Goal: Transaction & Acquisition: Purchase product/service

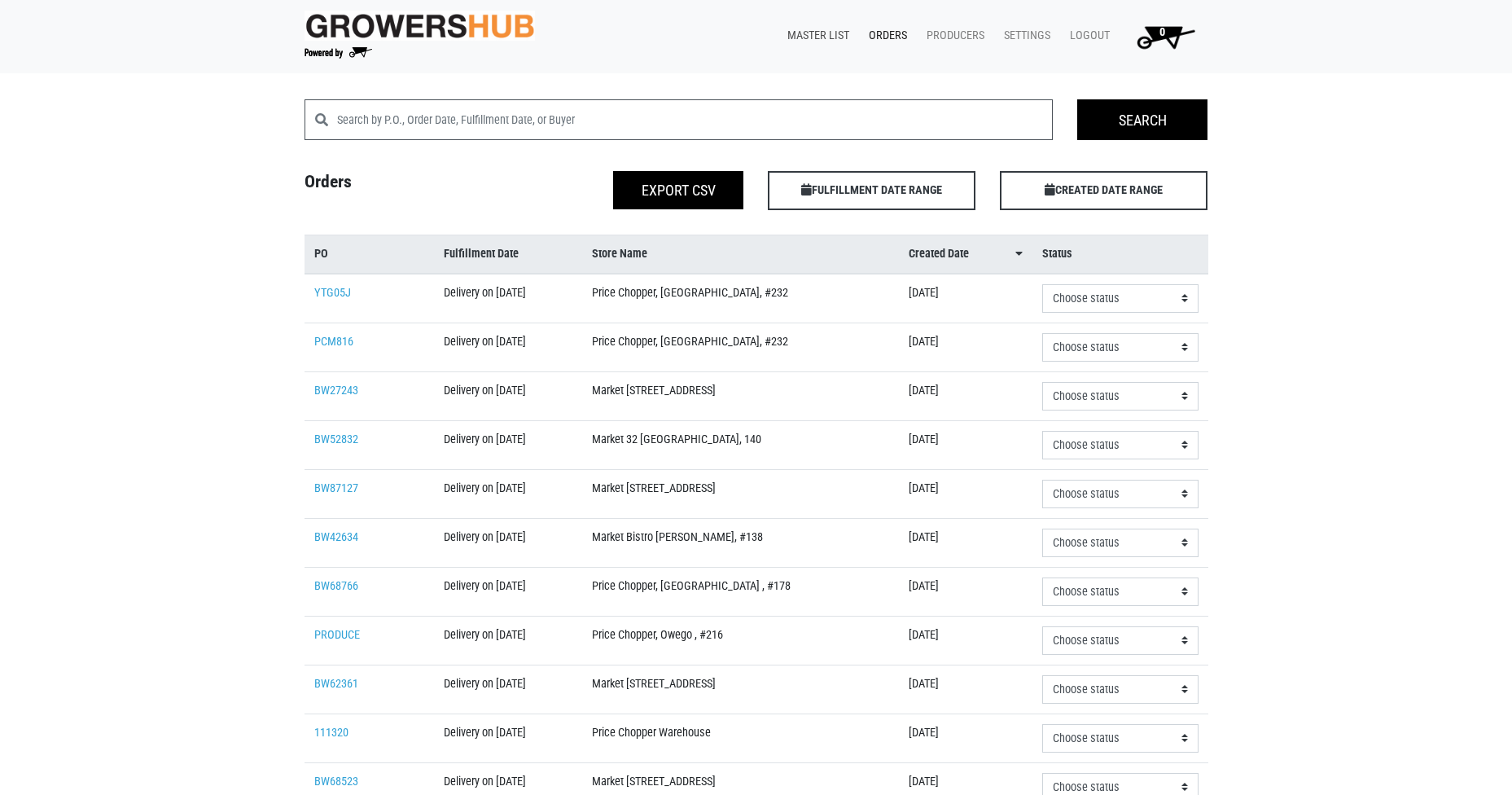
click at [839, 34] on link "Master List" at bounding box center [815, 36] width 82 height 31
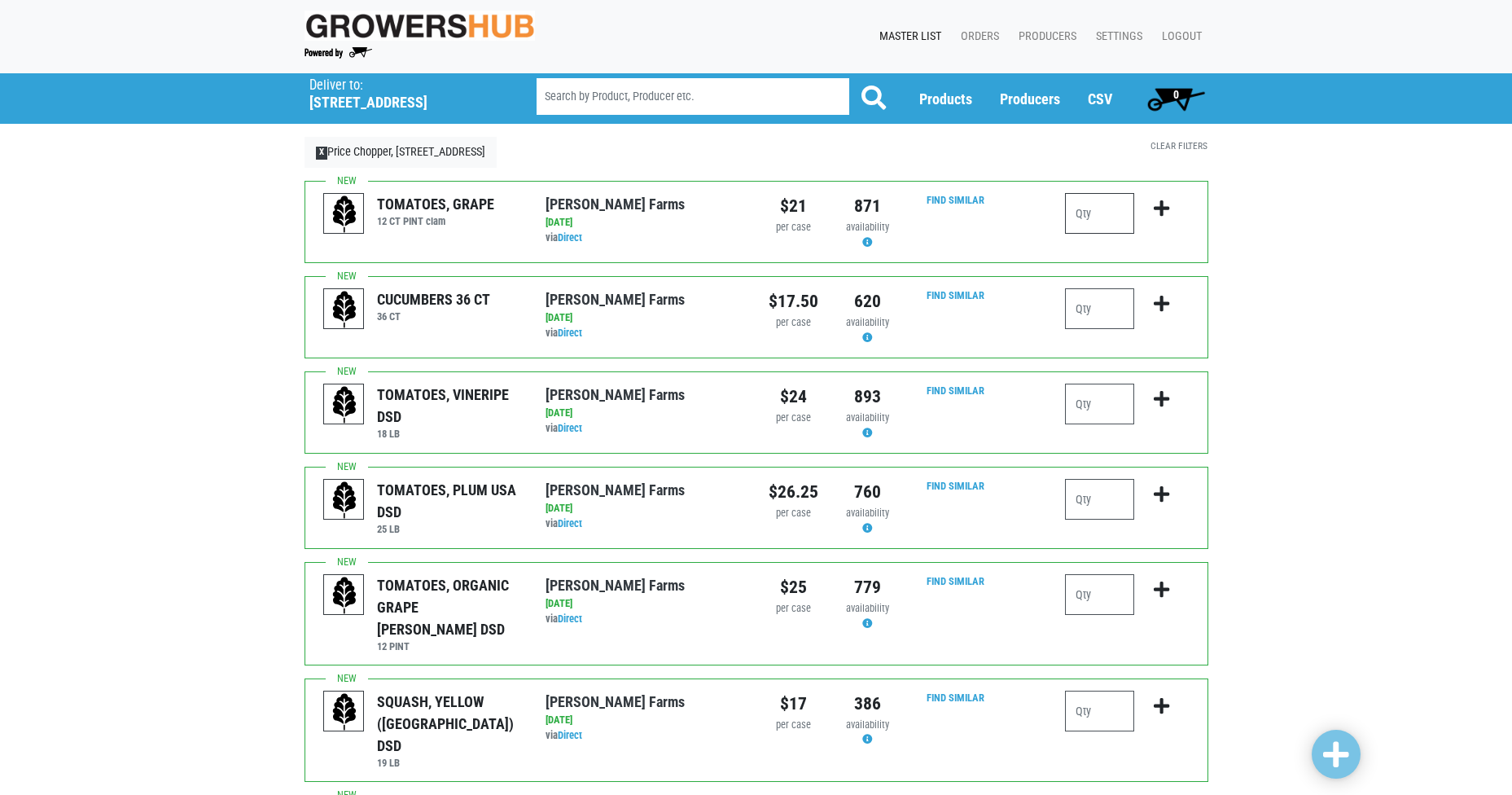
click at [1102, 216] on input "number" at bounding box center [1099, 213] width 70 height 40
type input "2"
click at [1094, 304] on input "number" at bounding box center [1099, 308] width 70 height 40
type input "2"
click at [1095, 497] on input "number" at bounding box center [1099, 499] width 70 height 40
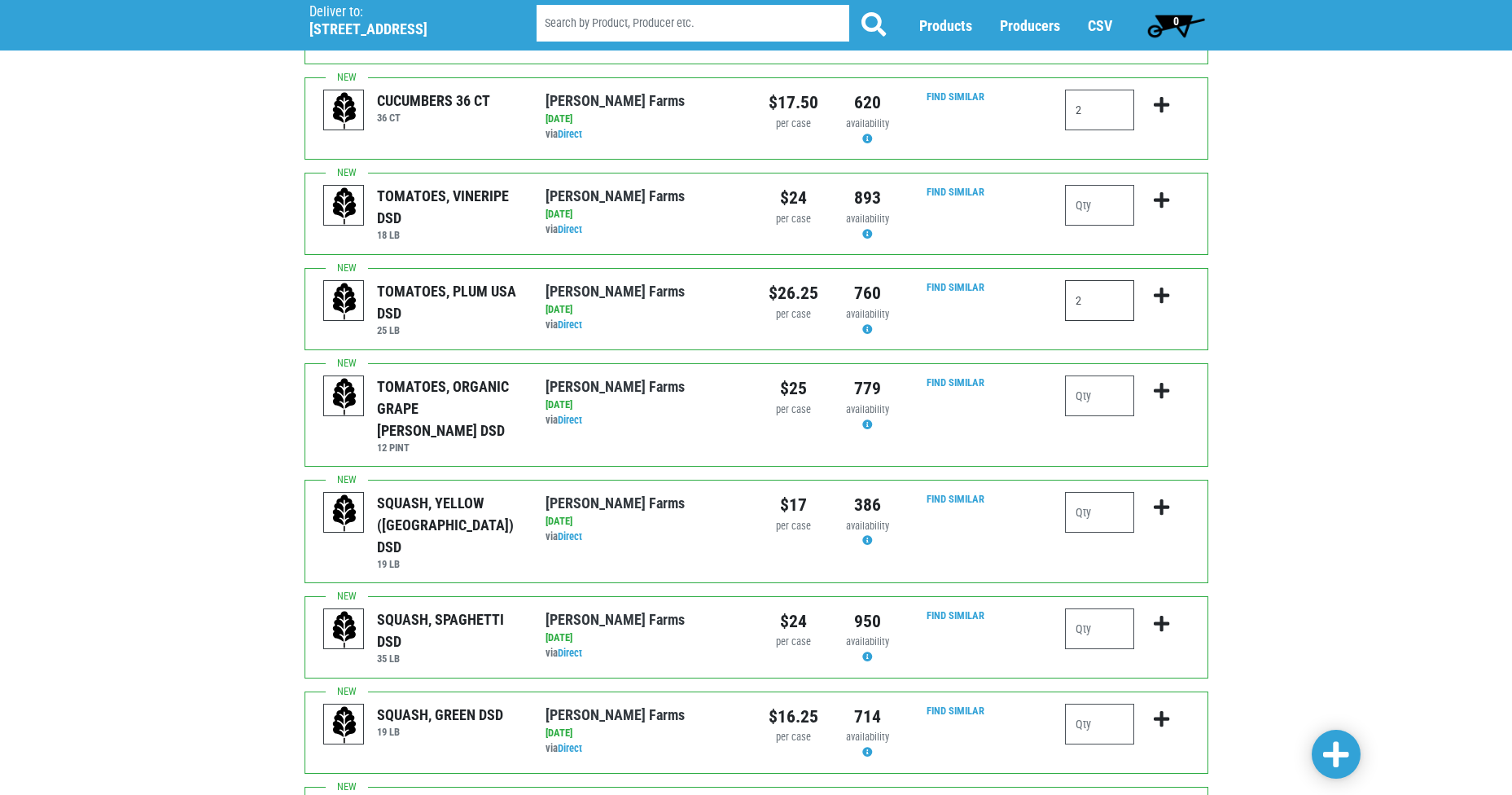
scroll to position [244, 0]
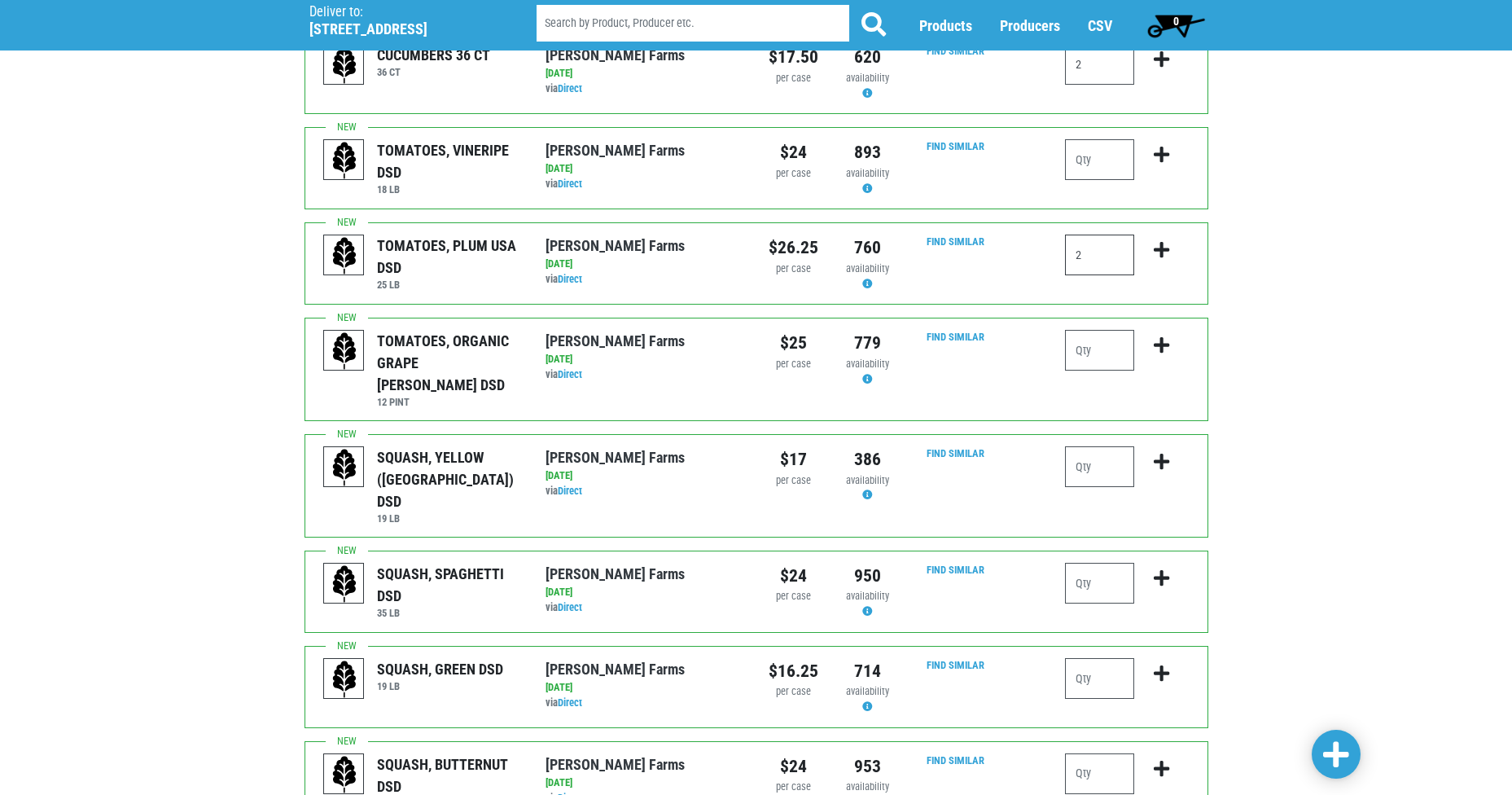
type input "2"
click at [1102, 449] on input "number" at bounding box center [1099, 466] width 70 height 40
type input "2"
type input "1"
click at [1086, 658] on input "number" at bounding box center [1099, 677] width 70 height 40
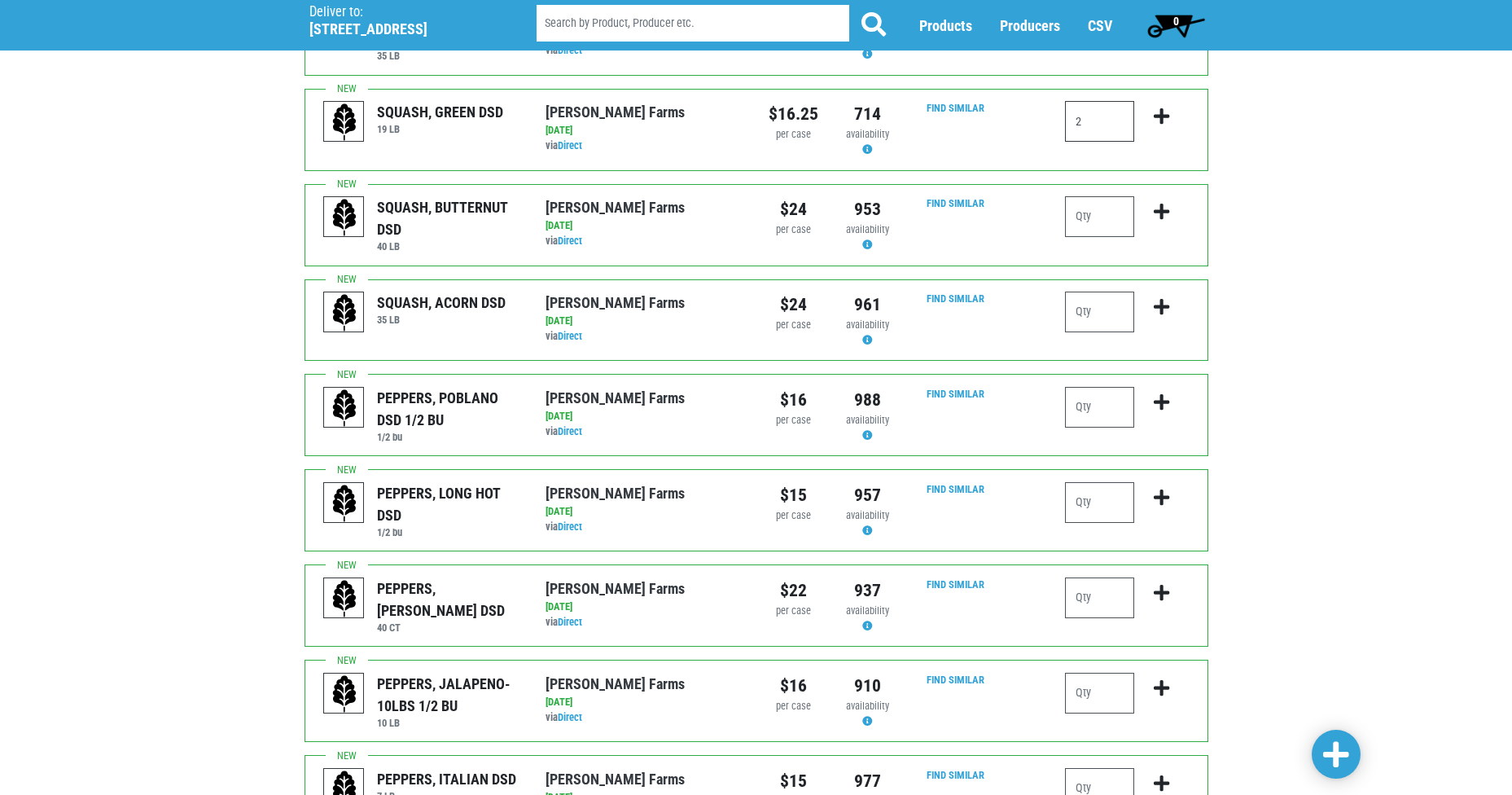
scroll to position [814, 0]
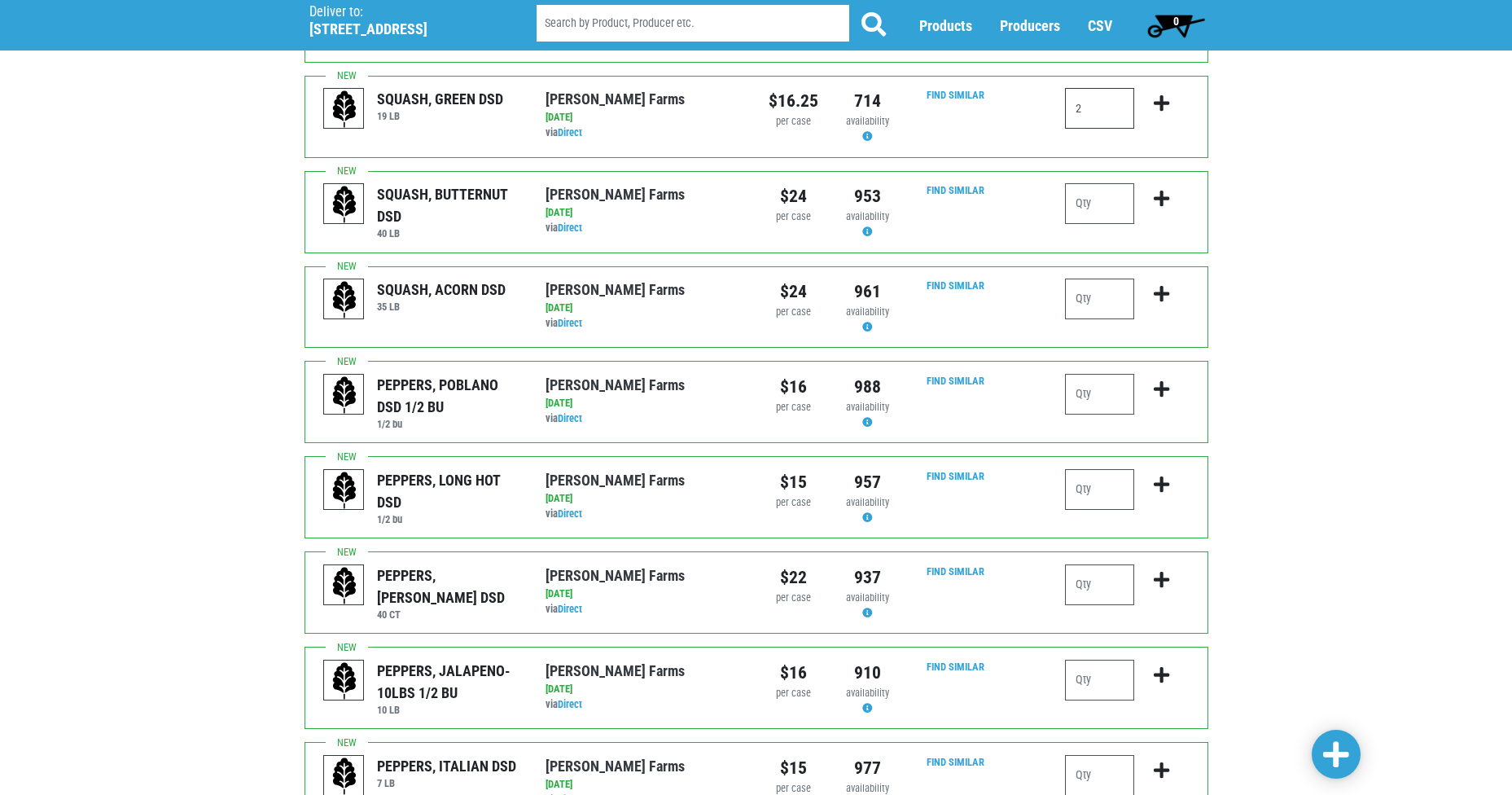
type input "2"
click at [1090, 373] on input "number" at bounding box center [1099, 393] width 70 height 40
type input "1"
click at [1099, 564] on input "number" at bounding box center [1099, 584] width 70 height 40
type input "4"
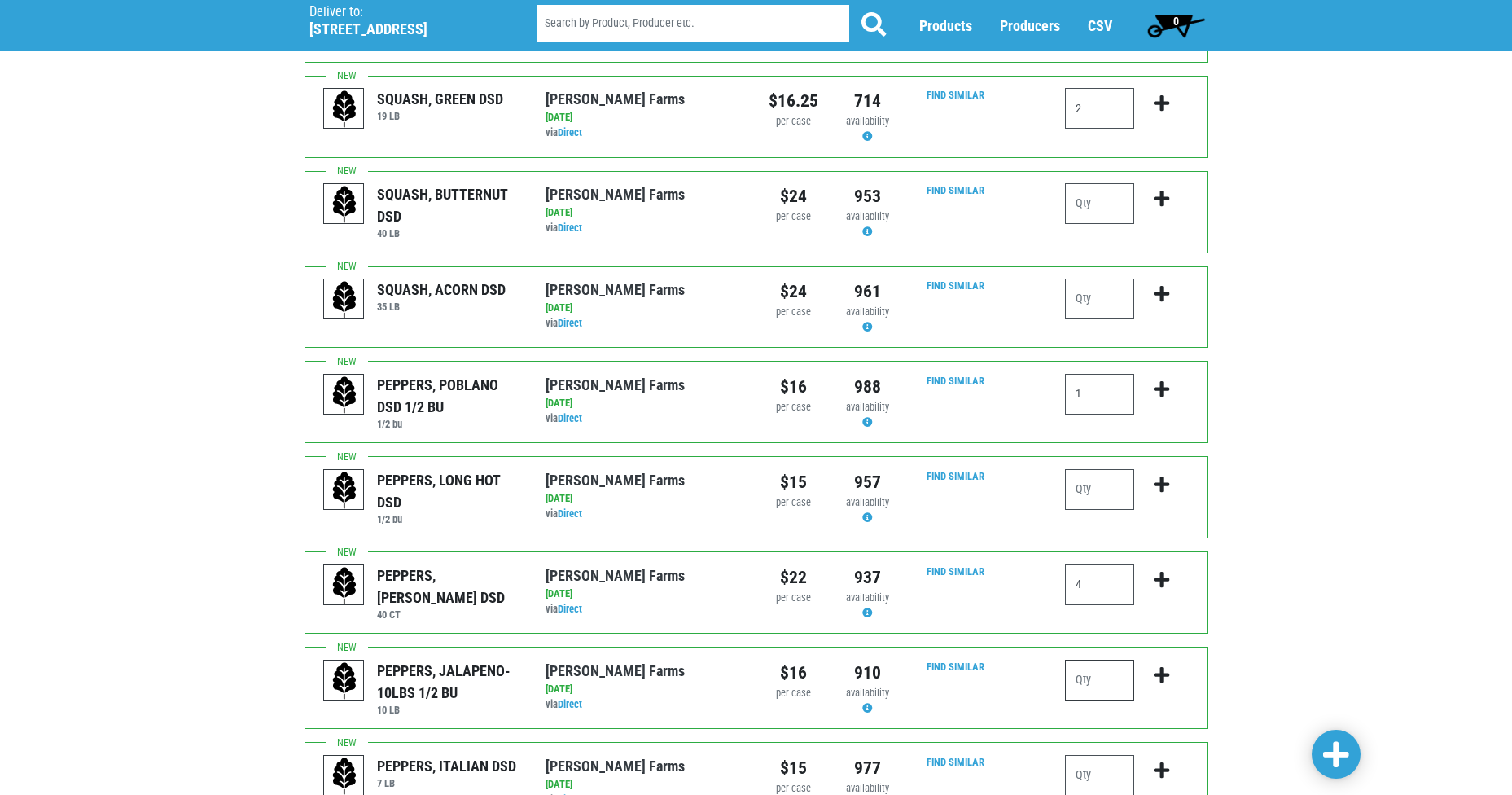
click at [1090, 659] on input "number" at bounding box center [1099, 679] width 70 height 40
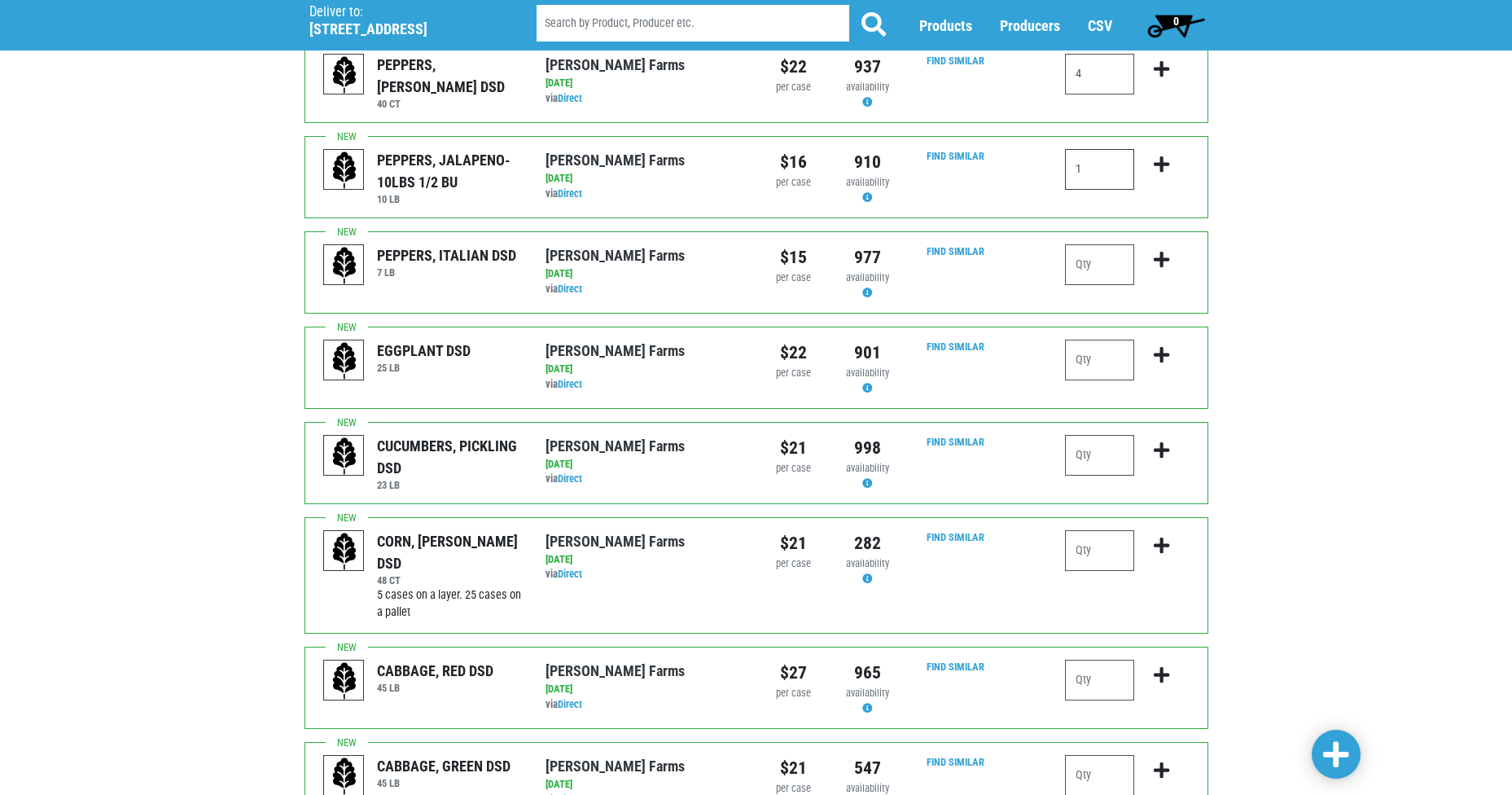
scroll to position [1384, 0]
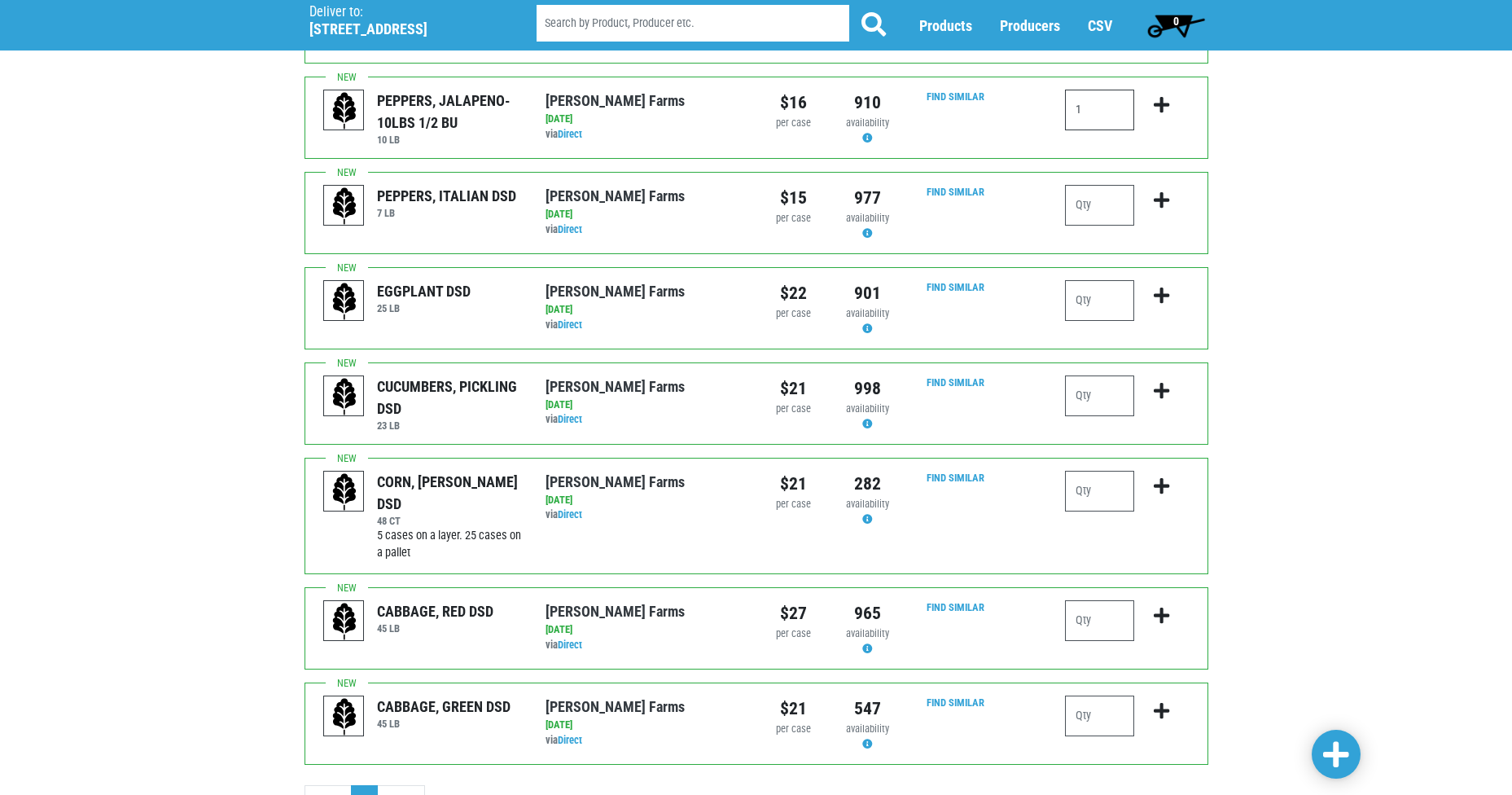
type input "1"
click at [1110, 600] on input "number" at bounding box center [1099, 620] width 70 height 40
type input "1"
click at [1087, 695] on input "number" at bounding box center [1099, 715] width 70 height 40
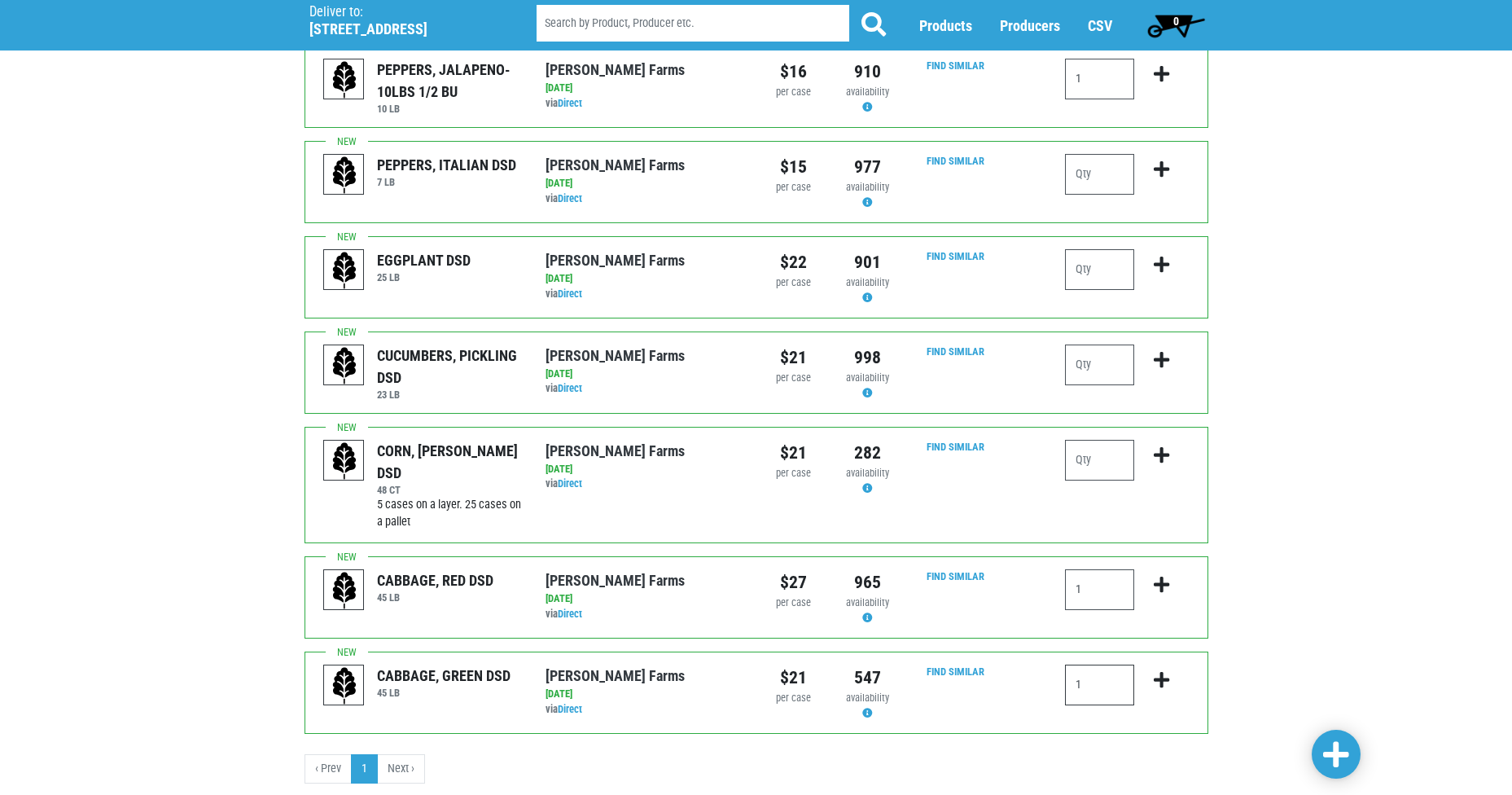
type input "1"
click at [1332, 740] on span at bounding box center [1336, 755] width 26 height 29
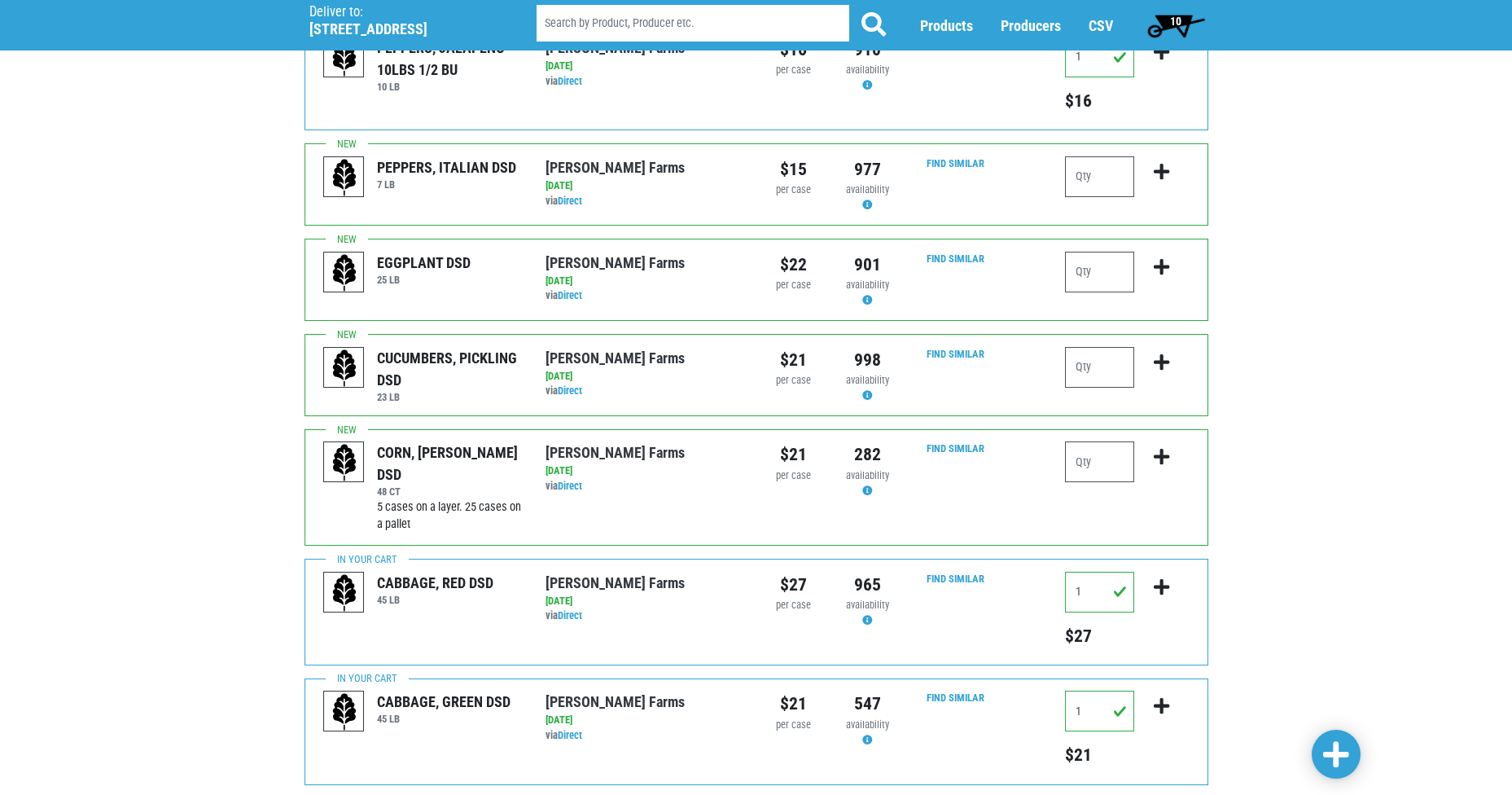
click at [1179, 17] on span "10" at bounding box center [1175, 21] width 11 height 13
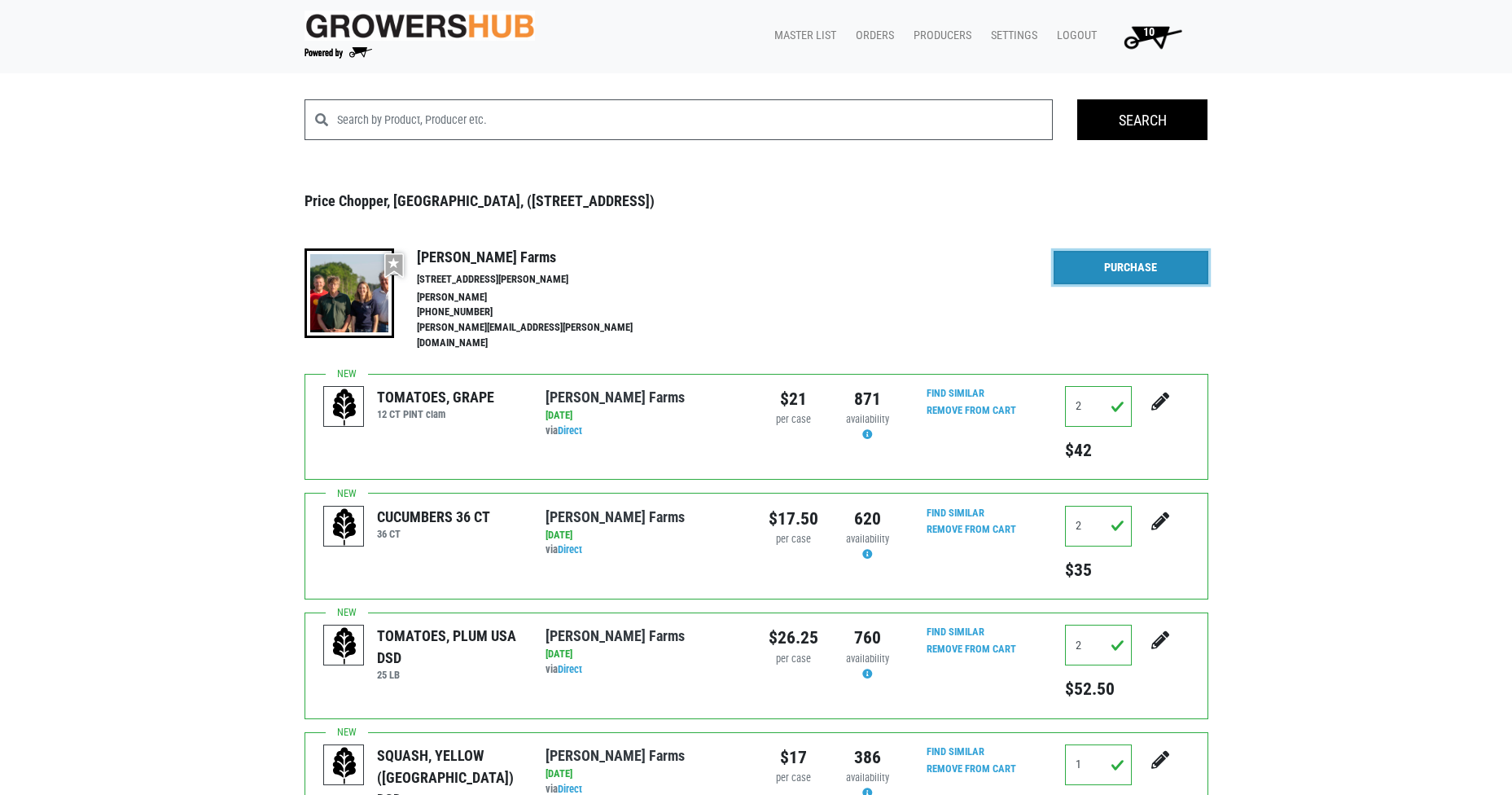
click at [1152, 270] on link "Purchase" at bounding box center [1131, 268] width 155 height 34
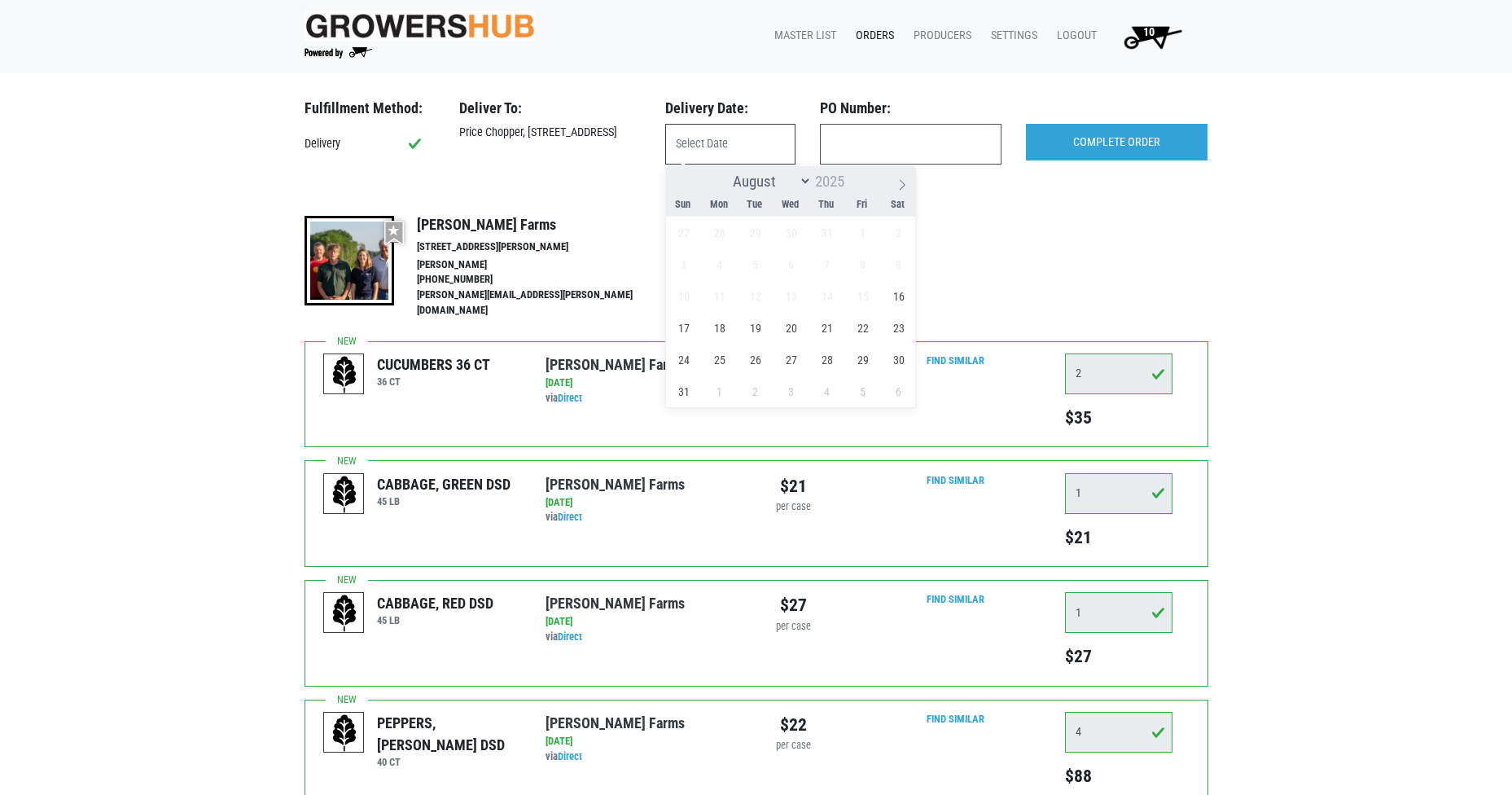
click at [700, 147] on input "text" at bounding box center [731, 143] width 131 height 40
click at [899, 298] on span "16" at bounding box center [898, 295] width 32 height 32
type input "2025-08-16"
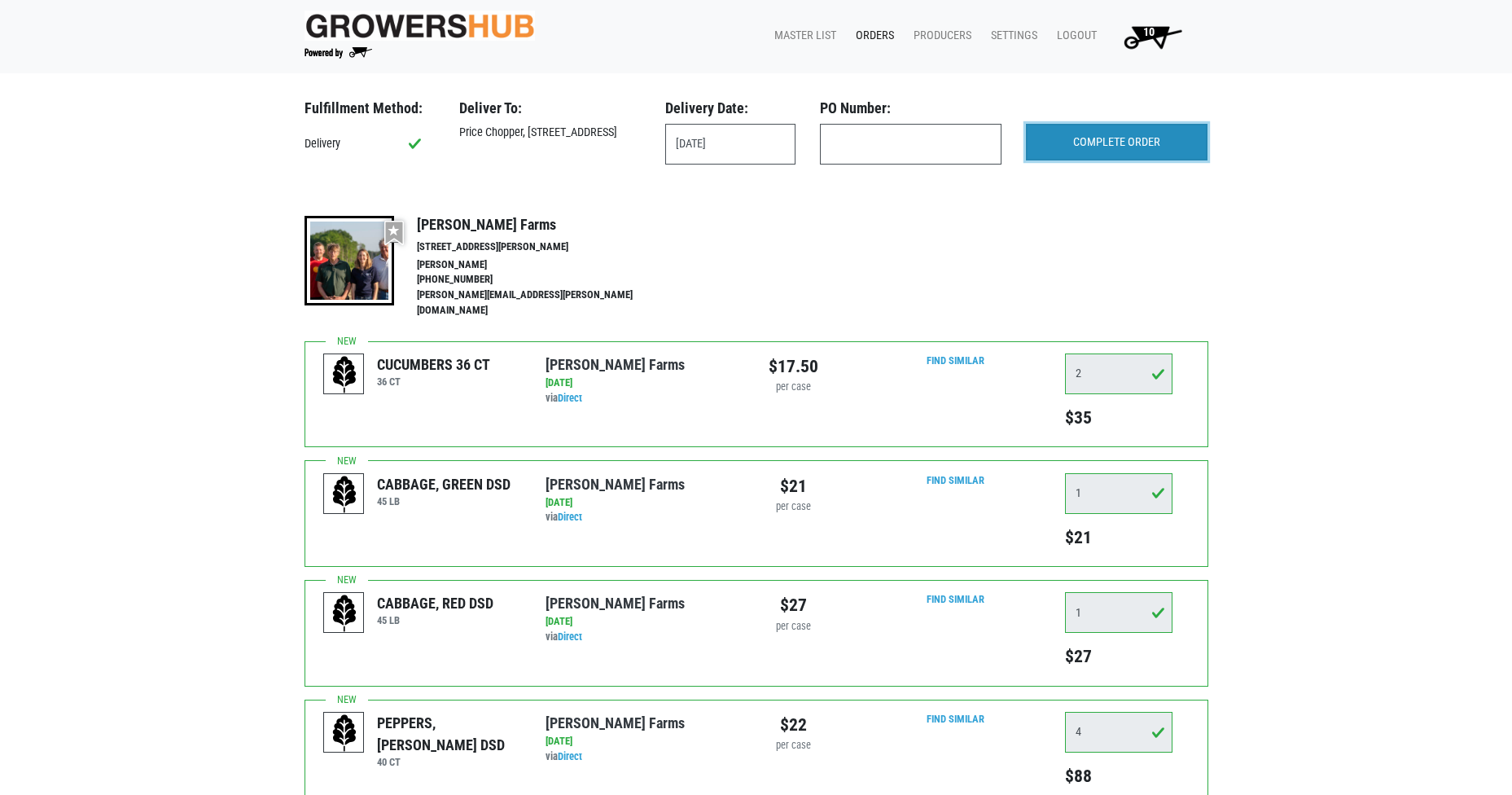
click at [1095, 140] on input "COMPLETE ORDER" at bounding box center [1116, 143] width 181 height 38
